Goal: Check status: Check status

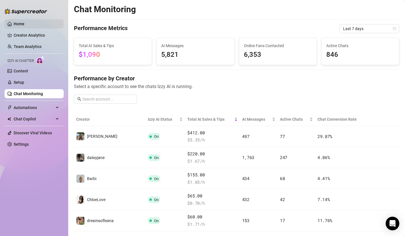
scroll to position [108, 0]
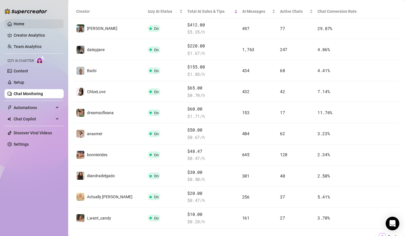
click at [22, 22] on link "Home" at bounding box center [19, 24] width 11 height 5
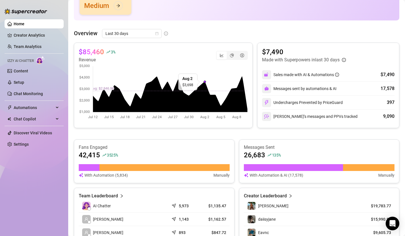
scroll to position [52, 0]
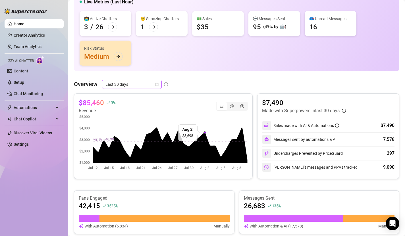
click at [156, 83] on icon "calendar" at bounding box center [156, 84] width 3 height 3
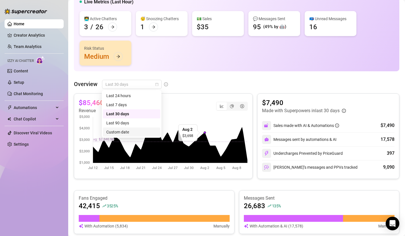
click at [134, 132] on div "Custom date" at bounding box center [131, 132] width 51 height 6
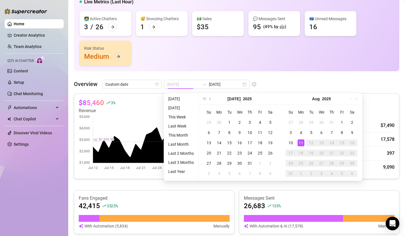
click at [301, 143] on div "11" at bounding box center [301, 143] width 7 height 7
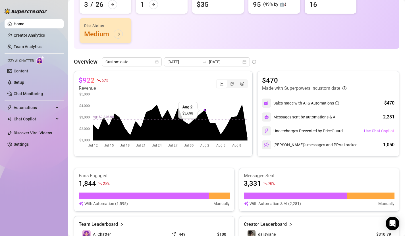
scroll to position [74, 0]
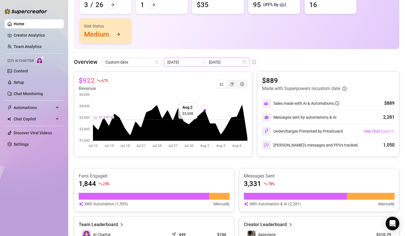
click at [232, 62] on div "[DATE] [DATE]" at bounding box center [207, 62] width 86 height 9
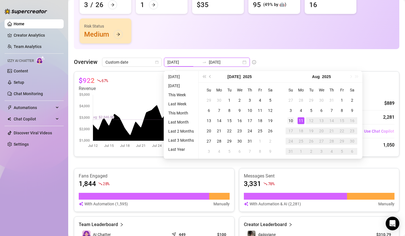
type input "[DATE]"
click at [290, 116] on td "10" at bounding box center [291, 121] width 10 height 10
click at [290, 117] on td "10" at bounding box center [291, 121] width 10 height 10
type input "[DATE]"
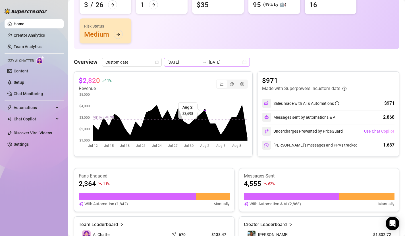
click at [233, 63] on div "[DATE] [DATE]" at bounding box center [207, 62] width 86 height 9
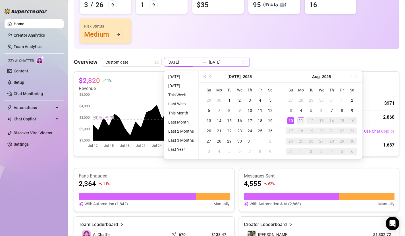
type input "[DATE]"
click at [301, 120] on div "11" at bounding box center [301, 120] width 7 height 7
type input "[DATE]"
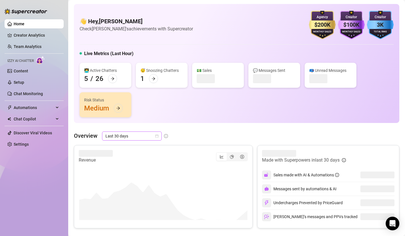
click at [154, 136] on span "Last 30 days" at bounding box center [131, 136] width 53 height 9
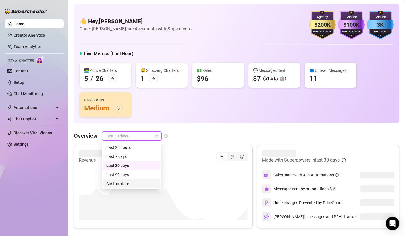
click at [138, 185] on div "Custom date" at bounding box center [131, 184] width 51 height 6
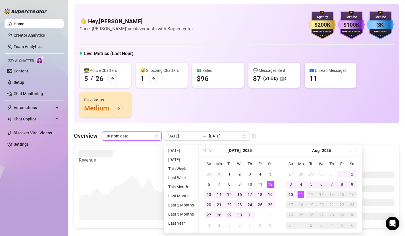
type input "[DATE]"
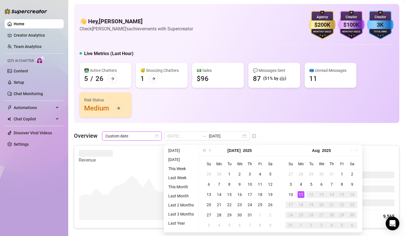
click at [301, 194] on div "11" at bounding box center [301, 194] width 7 height 7
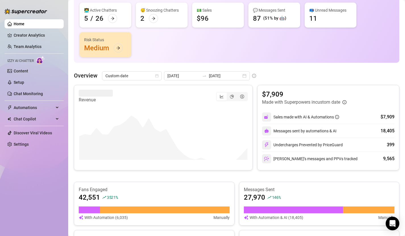
scroll to position [52, 0]
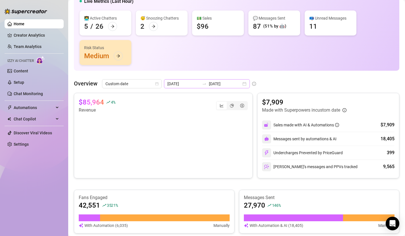
click at [232, 84] on div "2025-07-12 2025-08-11" at bounding box center [207, 83] width 86 height 9
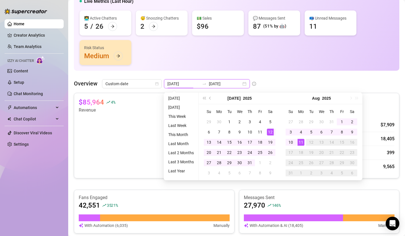
type input "[DATE]"
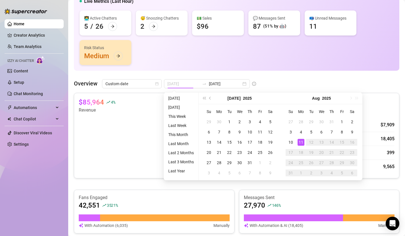
click at [301, 144] on div "11" at bounding box center [301, 142] width 7 height 7
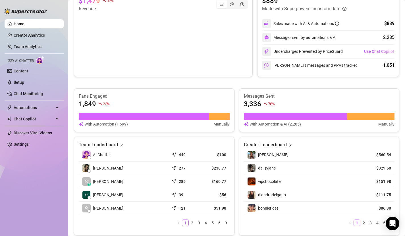
scroll to position [155, 0]
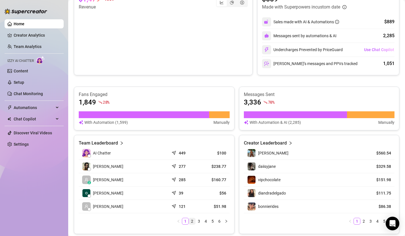
click at [193, 221] on link "2" at bounding box center [192, 221] width 6 height 6
click at [199, 221] on link "3" at bounding box center [199, 221] width 6 height 6
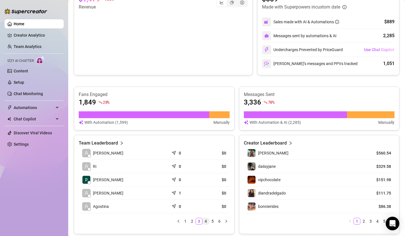
click at [205, 221] on link "4" at bounding box center [206, 221] width 6 height 6
click at [196, 221] on link "3" at bounding box center [199, 221] width 6 height 6
click at [201, 222] on link "3" at bounding box center [199, 221] width 6 height 6
click at [203, 222] on link "4" at bounding box center [206, 221] width 6 height 6
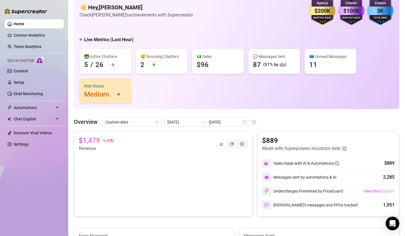
scroll to position [0, 0]
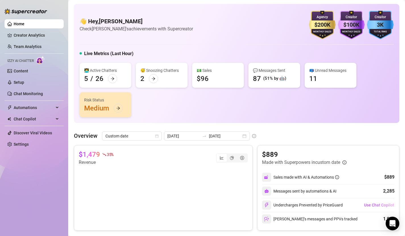
click at [24, 24] on link "Home" at bounding box center [19, 24] width 11 height 5
